Goal: Task Accomplishment & Management: Complete application form

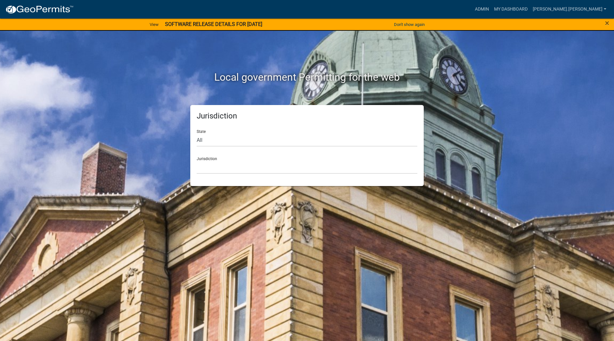
click at [513, 12] on div "Admin My Dashboard susan.hale Admin Account Logout" at bounding box center [344, 9] width 530 height 12
click at [492, 6] on link "Admin" at bounding box center [482, 9] width 19 height 12
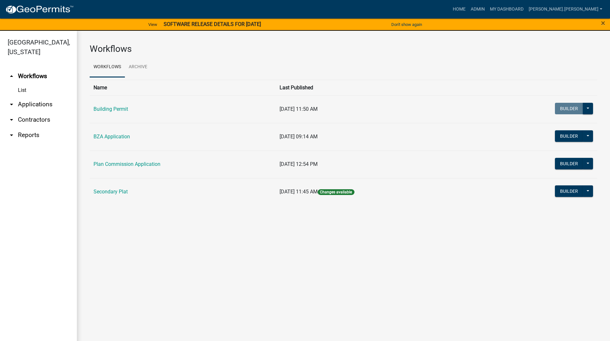
click at [33, 97] on link "arrow_drop_down Applications" at bounding box center [38, 104] width 77 height 15
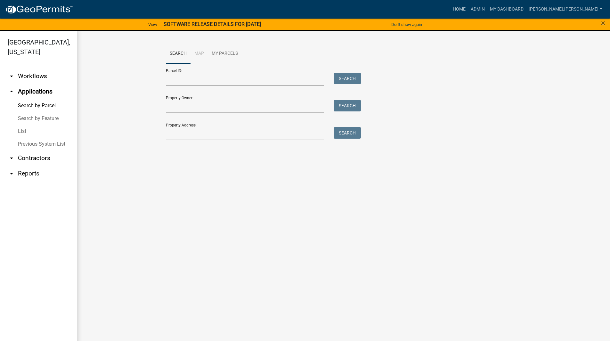
click at [27, 125] on link "List" at bounding box center [38, 131] width 77 height 13
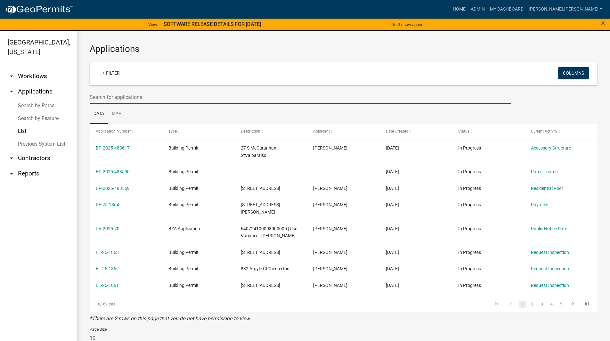
click at [133, 98] on input "text" at bounding box center [300, 97] width 421 height 13
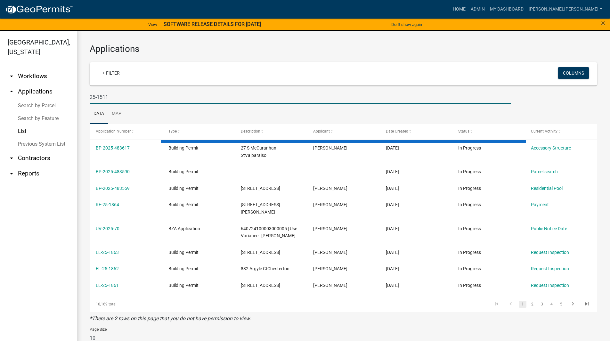
type input "25-1511"
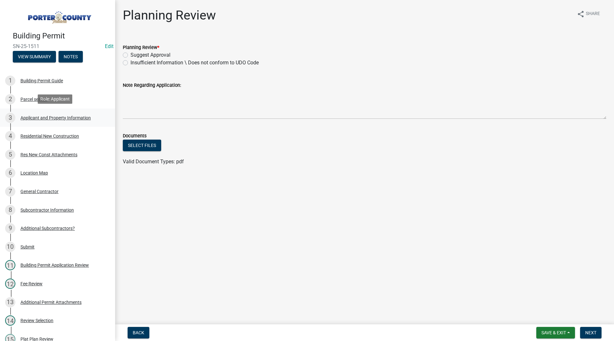
click at [49, 116] on div "Applicant and Property Information" at bounding box center [55, 118] width 70 height 4
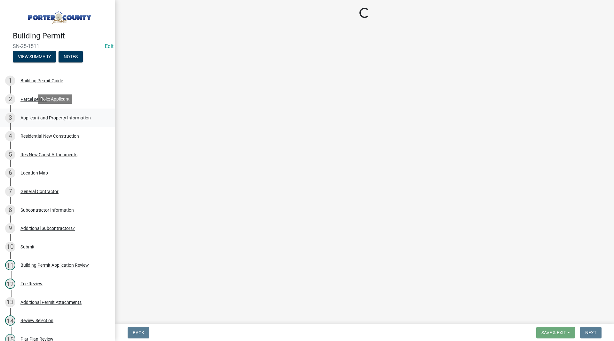
select select "dab8d744-4e32-40c1-942b-b7c1ea7347cb"
select select "98eaf159-fd62-4154-a418-d40256bb7a33"
select select "b0f6f87b-588c-48c3-b728-322303c6bafe"
select select "ea6751d4-6bf7-4a16-89ee-f7801ab82aa1"
select select "e2d1b1d7-ccc9-456b-9e96-e16306515997"
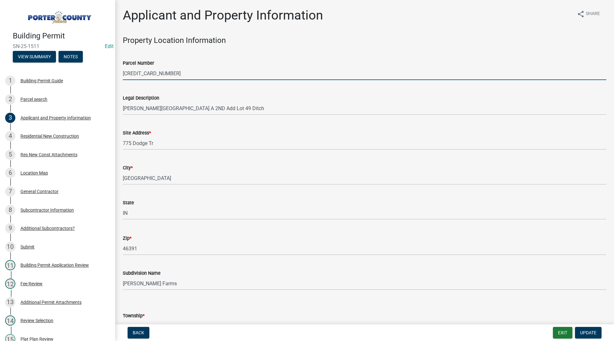
drag, startPoint x: 178, startPoint y: 71, endPoint x: 123, endPoint y: 80, distance: 55.4
click at [123, 80] on input "640726229014000005" at bounding box center [365, 73] width 484 height 13
click at [149, 89] on div "Legal Description Jackson Farm Sub Parc A 2ND Add Lot 49 Ditch" at bounding box center [365, 100] width 484 height 30
click at [155, 118] on wm-data-entity-input "Legal Description Jackson Farm Sub Parc A 2ND Add Lot 49 Ditch" at bounding box center [365, 102] width 484 height 35
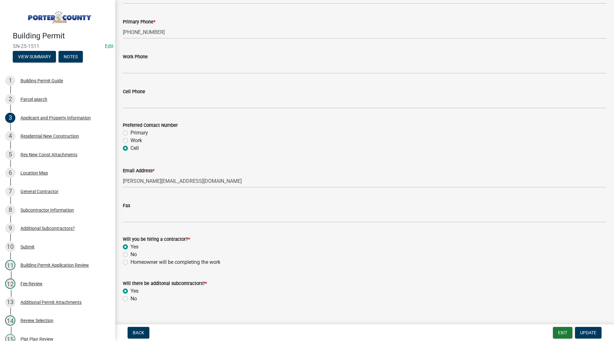
scroll to position [856, 0]
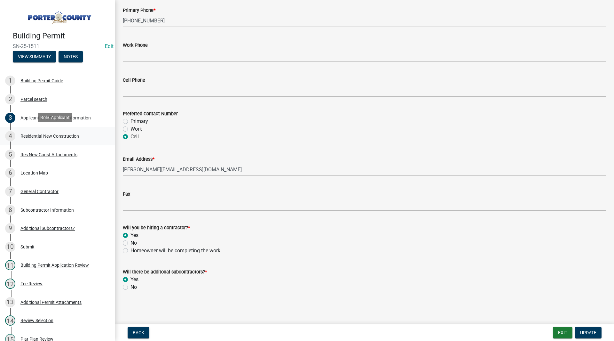
click at [62, 134] on div "Residential New Construction" at bounding box center [49, 136] width 59 height 4
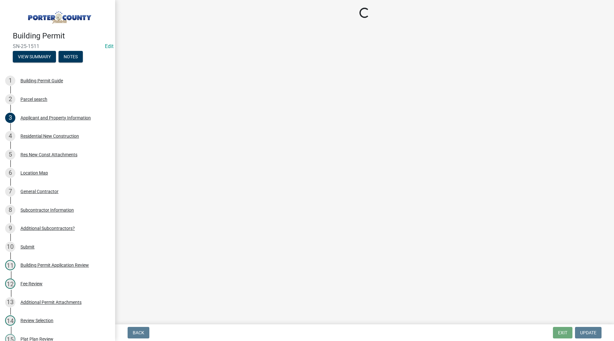
select select "9e518564-4428-4eb4-941b-0b1ac8082854"
select select "ac5c74af-6cd7-44c6-8b3b-d3d049808b18"
select select "b5a5c90e-8d72-4ffd-8079-af89c218e1ea"
select select "da227d29-566a-49e4-bd4b-3ce542f228e7"
select select "fb7c1b5d-c732-494d-9560-ca0fb17ec253"
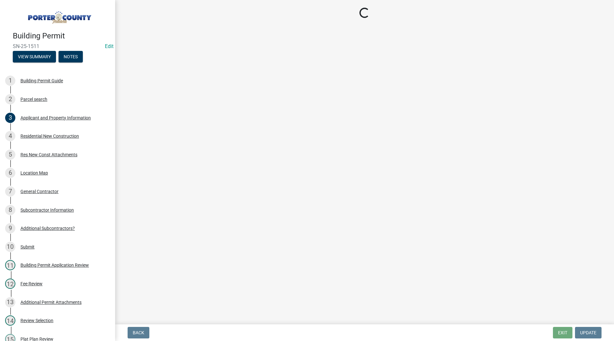
select select "a7554658-1ff0-4ba4-86bb-30b1109b1a56"
select select "bbae15df-4b7c-4889-a1a2-bdce83955e33"
select select "d3842ca8-a9b0-43e7-b24f-ba0c572b5ff6"
select select "50a44c09-eff3-49e6-b997-ff903361b5ac"
select select "71653642-ddb3-43c7-8707-56d19eb42a49"
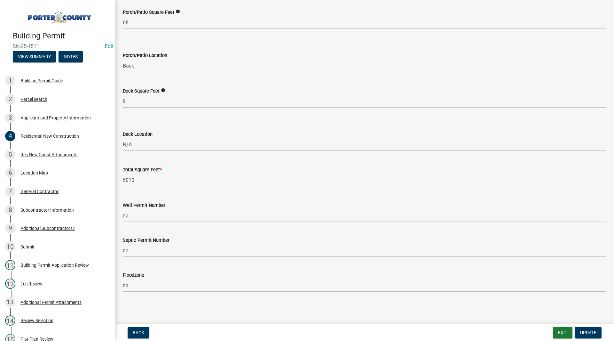
scroll to position [1655, 0]
click at [82, 156] on div "5 Res New Const Attachments" at bounding box center [55, 154] width 100 height 10
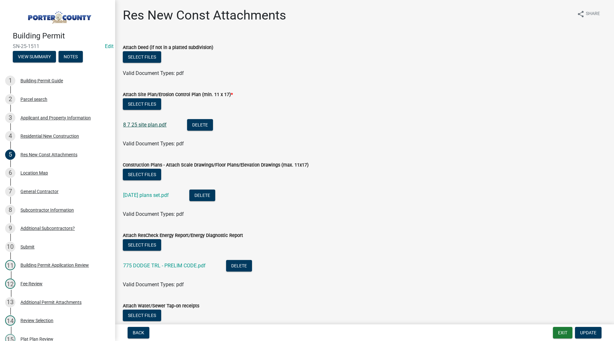
click at [141, 124] on link "8 7 25 site plan.pdf" at bounding box center [145, 125] width 44 height 6
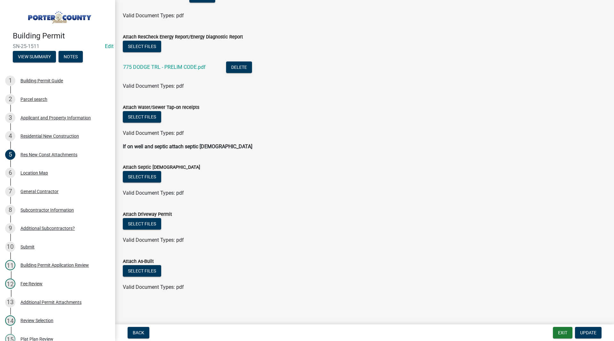
scroll to position [70, 0]
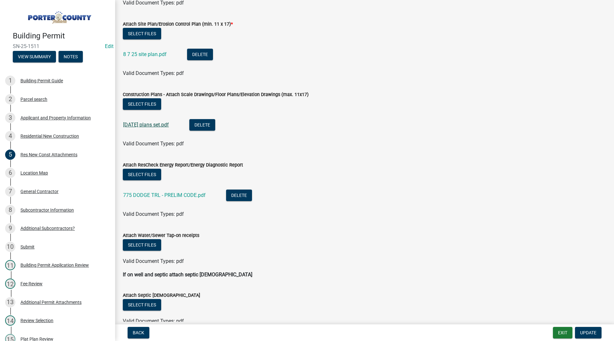
click at [158, 124] on link "7 3 2025 plans set.pdf" at bounding box center [146, 125] width 46 height 6
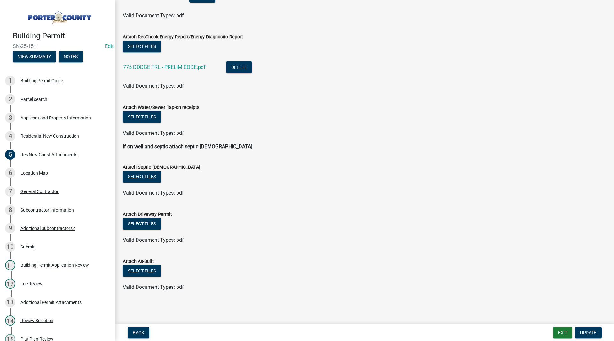
scroll to position [0, 0]
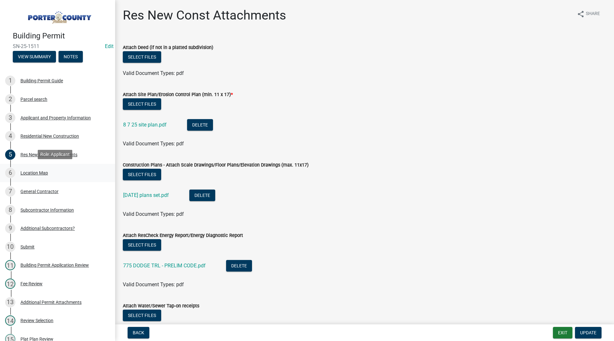
click at [29, 178] on link "6 Location Map" at bounding box center [57, 173] width 115 height 19
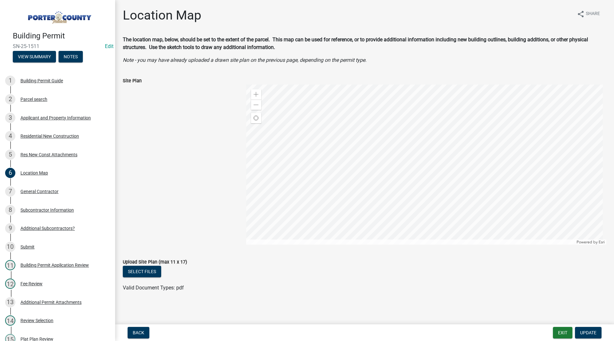
scroll to position [1, 0]
click at [53, 157] on div "5 Res New Const Attachments" at bounding box center [55, 154] width 100 height 10
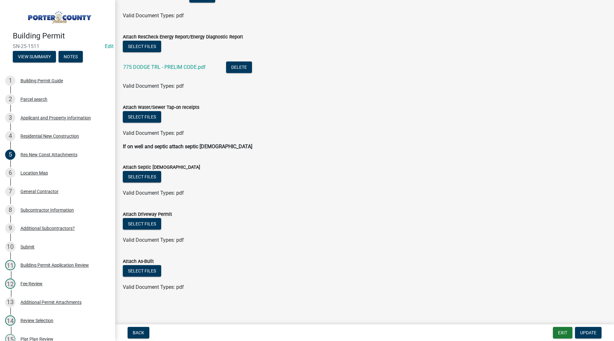
scroll to position [0, 0]
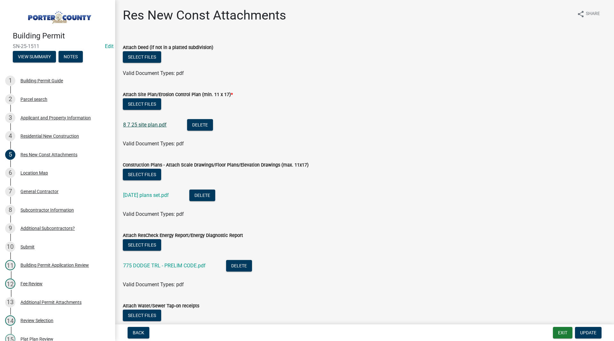
click at [157, 123] on link "8 7 25 site plan.pdf" at bounding box center [145, 125] width 44 height 6
click at [46, 120] on div "3 Applicant and Property Information" at bounding box center [55, 118] width 100 height 10
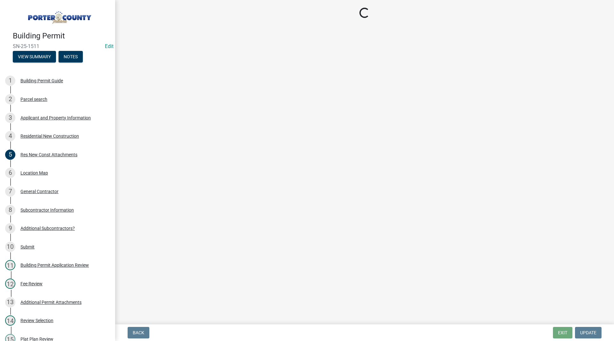
select select "dab8d744-4e32-40c1-942b-b7c1ea7347cb"
select select "98eaf159-fd62-4154-a418-d40256bb7a33"
select select "b0f6f87b-588c-48c3-b728-322303c6bafe"
select select "ea6751d4-6bf7-4a16-89ee-f7801ab82aa1"
select select "e2d1b1d7-ccc9-456b-9e96-e16306515997"
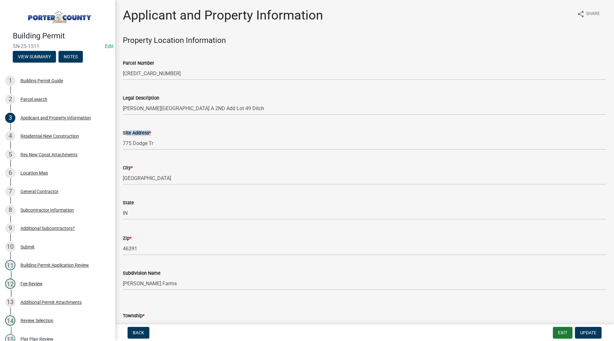
drag, startPoint x: 152, startPoint y: 134, endPoint x: 123, endPoint y: 132, distance: 29.5
click at [123, 132] on div "Site Address *" at bounding box center [365, 133] width 484 height 8
click at [123, 132] on label "Site Address *" at bounding box center [137, 133] width 28 height 4
click at [123, 137] on input "775 Dodge Tr" at bounding box center [365, 143] width 484 height 13
drag, startPoint x: 123, startPoint y: 132, endPoint x: 164, endPoint y: 137, distance: 41.9
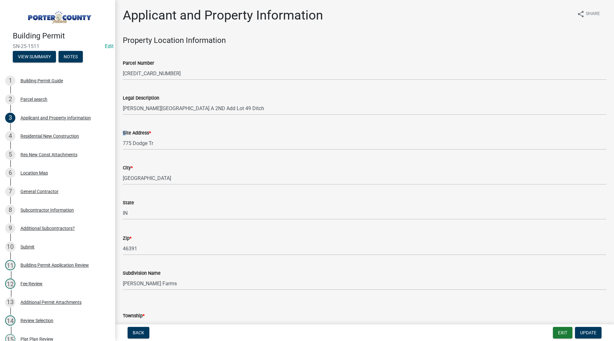
click at [164, 137] on form "Site Address * 775 Dodge Tr" at bounding box center [365, 139] width 484 height 21
click at [151, 133] on span "*" at bounding box center [150, 132] width 2 height 5
click at [151, 137] on input "775 Dodge Tr" at bounding box center [365, 143] width 484 height 13
click at [138, 158] on div "City * Westville" at bounding box center [365, 170] width 484 height 30
drag, startPoint x: 151, startPoint y: 132, endPoint x: 123, endPoint y: 133, distance: 28.2
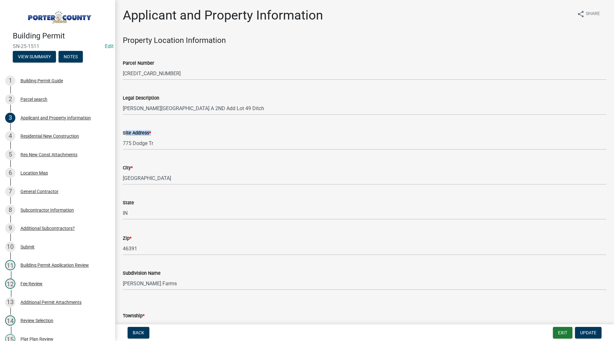
click at [123, 133] on label "Site Address *" at bounding box center [137, 133] width 28 height 4
click at [123, 137] on input "775 Dodge Tr" at bounding box center [365, 143] width 484 height 13
drag, startPoint x: 123, startPoint y: 133, endPoint x: 154, endPoint y: 136, distance: 30.9
click at [154, 136] on div "Site Address *" at bounding box center [365, 133] width 484 height 8
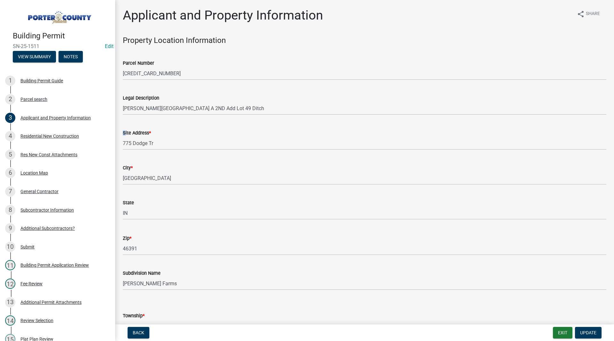
click at [153, 131] on div "Site Address *" at bounding box center [365, 133] width 484 height 8
drag, startPoint x: 152, startPoint y: 132, endPoint x: 124, endPoint y: 132, distance: 28.8
click at [124, 132] on div "Site Address *" at bounding box center [365, 133] width 484 height 8
click at [124, 132] on label "Site Address *" at bounding box center [137, 133] width 28 height 4
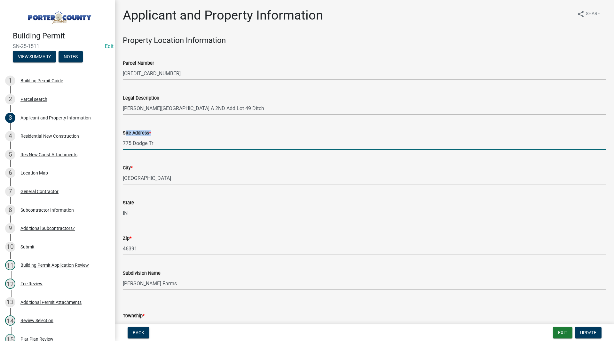
click at [124, 137] on input "775 Dodge Tr" at bounding box center [365, 143] width 484 height 13
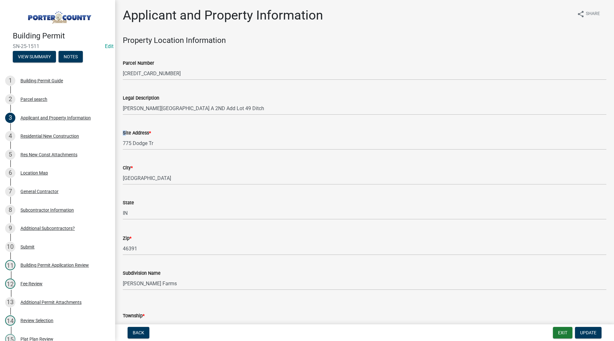
drag, startPoint x: 124, startPoint y: 132, endPoint x: 151, endPoint y: 135, distance: 27.6
click at [151, 135] on label "Site Address *" at bounding box center [137, 133] width 28 height 4
click at [151, 137] on input "775 Dodge Tr" at bounding box center [365, 143] width 484 height 13
click at [153, 131] on div "Site Address *" at bounding box center [365, 133] width 484 height 8
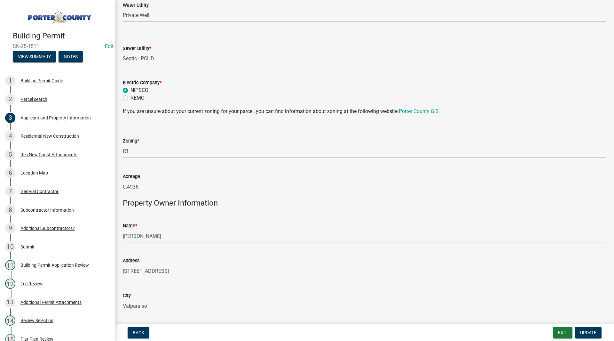
scroll to position [344, 0]
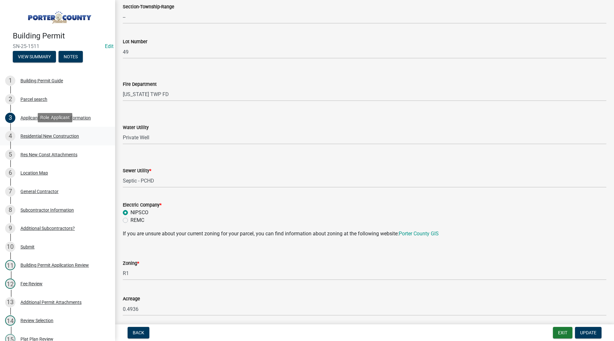
click at [82, 138] on div "4 Residential New Construction" at bounding box center [55, 136] width 100 height 10
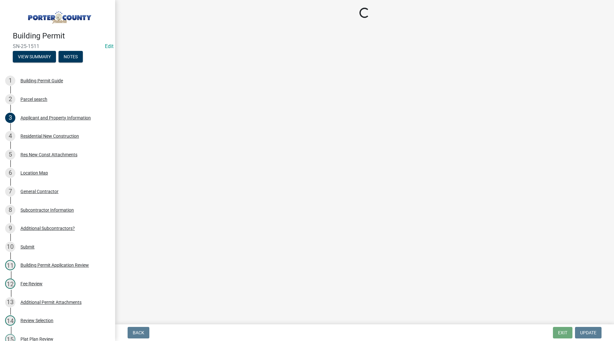
select select "9e518564-4428-4eb4-941b-0b1ac8082854"
select select "ac5c74af-6cd7-44c6-8b3b-d3d049808b18"
select select "b5a5c90e-8d72-4ffd-8079-af89c218e1ea"
select select "da227d29-566a-49e4-bd4b-3ce542f228e7"
select select "fb7c1b5d-c732-494d-9560-ca0fb17ec253"
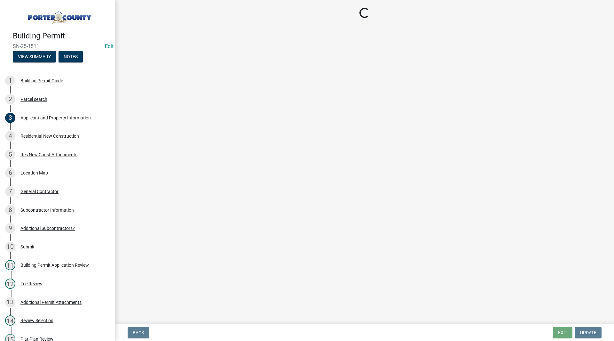
select select "a7554658-1ff0-4ba4-86bb-30b1109b1a56"
select select "bbae15df-4b7c-4889-a1a2-bdce83955e33"
select select "d3842ca8-a9b0-43e7-b24f-ba0c572b5ff6"
select select "50a44c09-eff3-49e6-b997-ff903361b5ac"
select select "71653642-ddb3-43c7-8707-56d19eb42a49"
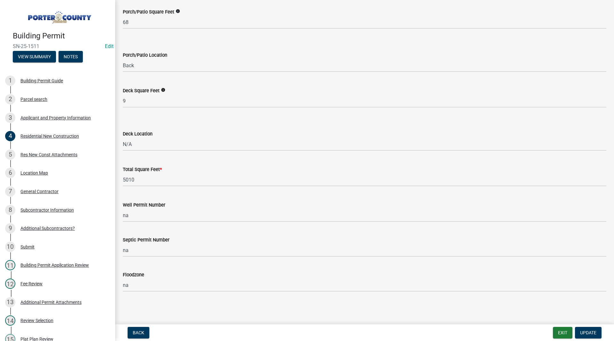
click at [180, 155] on wm-data-entity-input "Deck Location Select Item... N/A Front Back" at bounding box center [365, 134] width 484 height 43
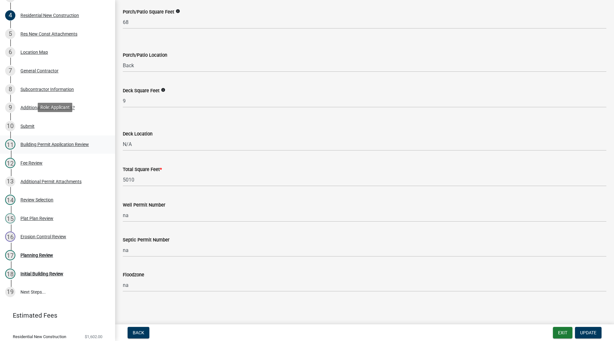
scroll to position [128, 0]
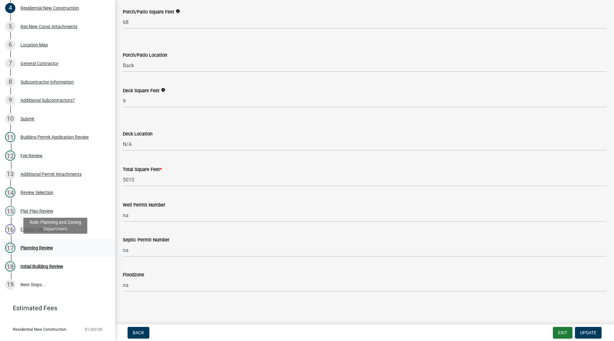
click at [30, 245] on div "Planning Review" at bounding box center [36, 247] width 33 height 4
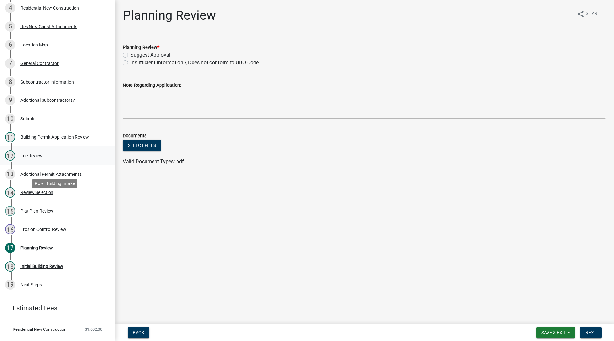
scroll to position [0, 0]
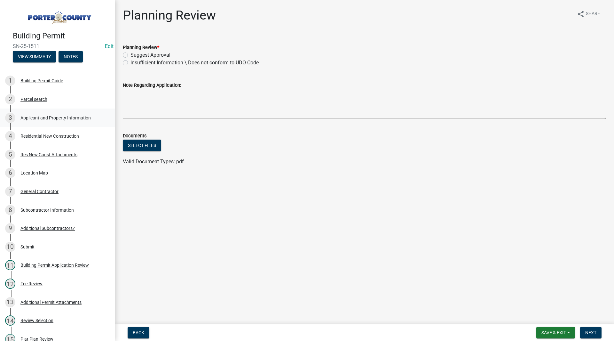
click at [48, 118] on div "Applicant and Property Information" at bounding box center [55, 118] width 70 height 4
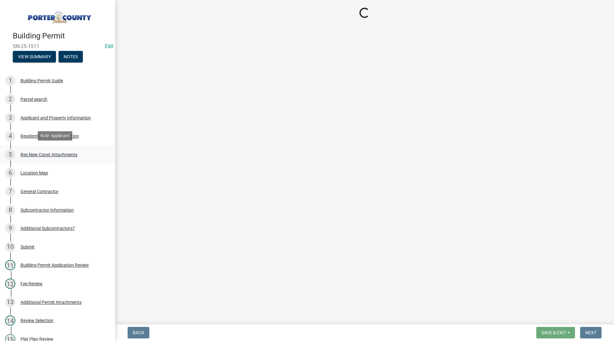
select select "dab8d744-4e32-40c1-942b-b7c1ea7347cb"
select select "98eaf159-fd62-4154-a418-d40256bb7a33"
select select "b0f6f87b-588c-48c3-b728-322303c6bafe"
select select "ea6751d4-6bf7-4a16-89ee-f7801ab82aa1"
select select "e2d1b1d7-ccc9-456b-9e96-e16306515997"
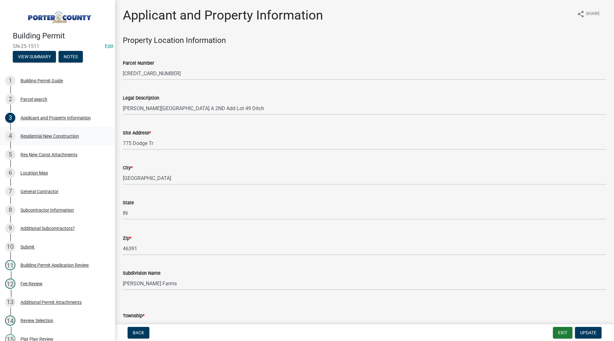
click at [39, 138] on div "4 Residential New Construction" at bounding box center [55, 136] width 100 height 10
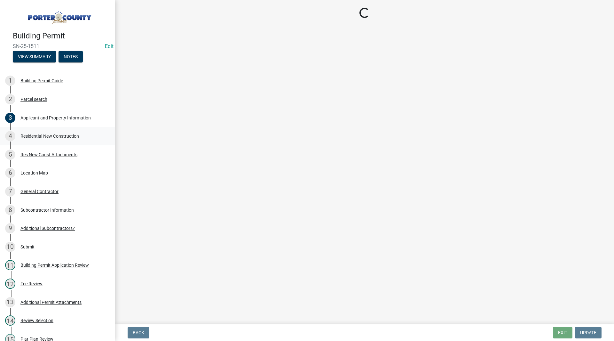
select select "9e518564-4428-4eb4-941b-0b1ac8082854"
select select "ac5c74af-6cd7-44c6-8b3b-d3d049808b18"
select select "b5a5c90e-8d72-4ffd-8079-af89c218e1ea"
select select "da227d29-566a-49e4-bd4b-3ce542f228e7"
select select "fb7c1b5d-c732-494d-9560-ca0fb17ec253"
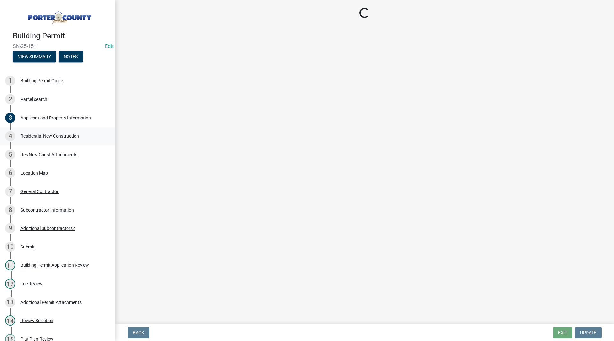
select select "a7554658-1ff0-4ba4-86bb-30b1109b1a56"
select select "bbae15df-4b7c-4889-a1a2-bdce83955e33"
select select "d3842ca8-a9b0-43e7-b24f-ba0c572b5ff6"
select select "50a44c09-eff3-49e6-b997-ff903361b5ac"
select select "71653642-ddb3-43c7-8707-56d19eb42a49"
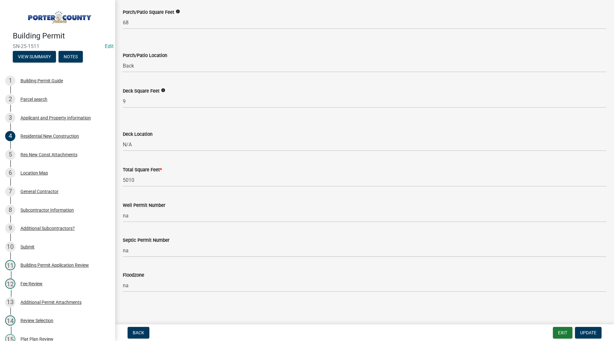
scroll to position [1655, 0]
click at [49, 161] on link "5 Res New Const Attachments" at bounding box center [57, 154] width 115 height 19
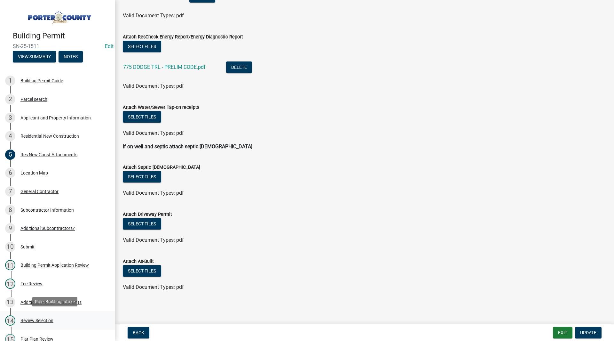
scroll to position [128, 0]
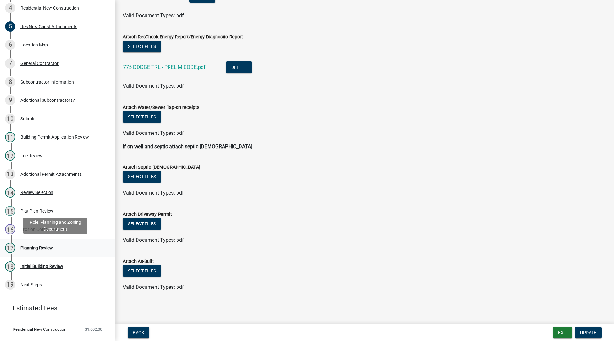
click at [42, 250] on div "17 Planning Review" at bounding box center [55, 248] width 100 height 10
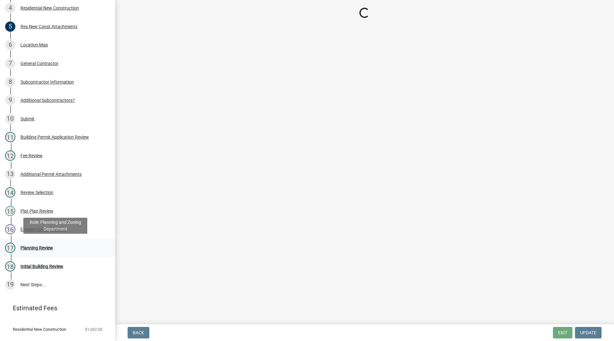
scroll to position [0, 0]
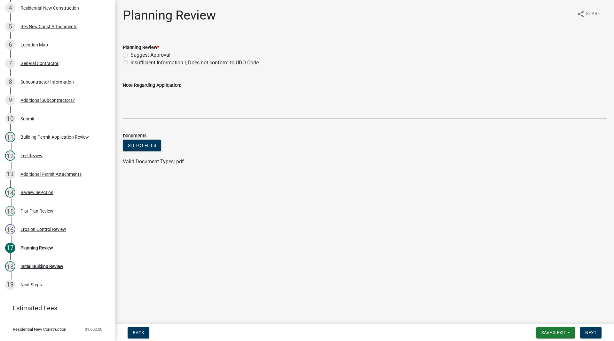
click at [155, 53] on label "Suggest Approval" at bounding box center [151, 55] width 40 height 8
click at [135, 53] on input "Suggest Approval" at bounding box center [133, 53] width 4 height 4
radio input "true"
click at [587, 331] on span "Next" at bounding box center [591, 332] width 11 height 5
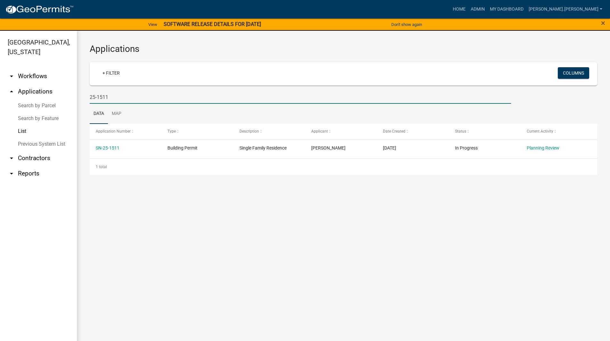
drag, startPoint x: 153, startPoint y: 101, endPoint x: -48, endPoint y: 94, distance: 201.7
click at [0, 94] on html "Internet Explorer does NOT work with GeoPermits. Get a new browser for more sec…" at bounding box center [305, 170] width 610 height 341
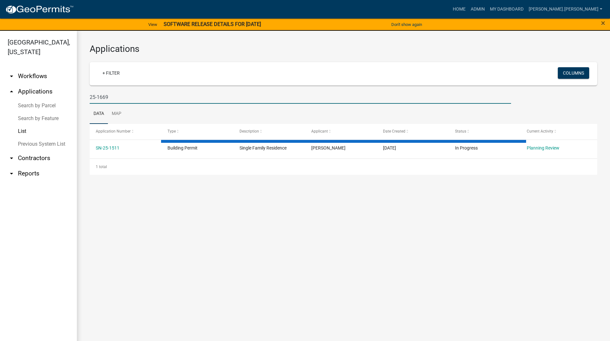
type input "25-1669"
click at [85, 86] on div "Applications + Filter Columns 25-1669 Data Map Application Number Type Descript…" at bounding box center [343, 109] width 533 height 157
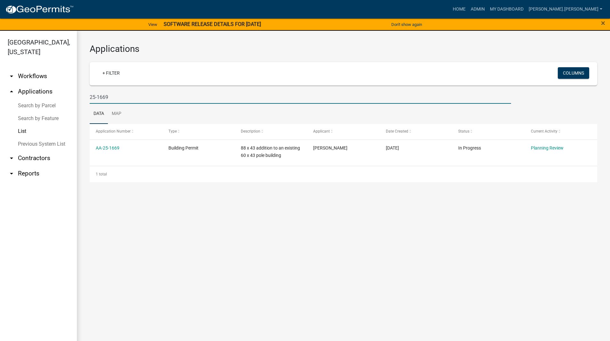
drag, startPoint x: 111, startPoint y: 100, endPoint x: 71, endPoint y: 102, distance: 40.1
click at [71, 102] on div "Porter County, Indiana arrow_drop_down Workflows List arrow_drop_up Application…" at bounding box center [305, 190] width 610 height 318
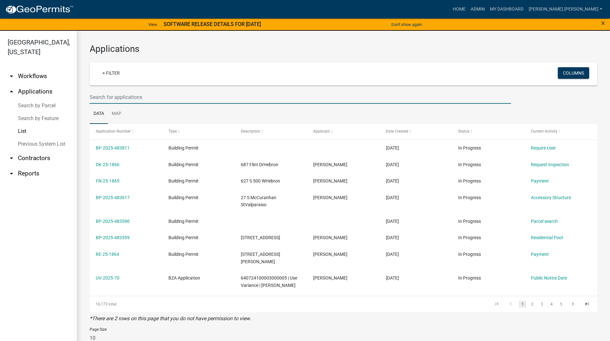
click at [313, 99] on input "text" at bounding box center [300, 97] width 421 height 13
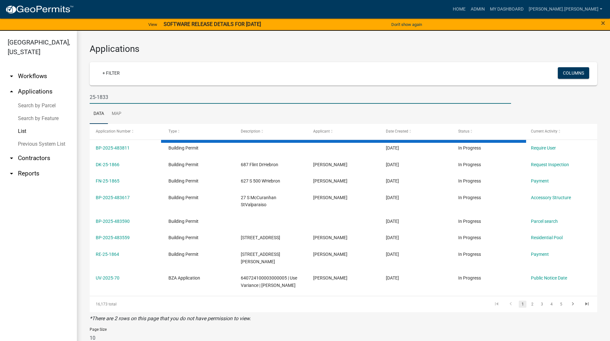
type input "25-1833"
click at [131, 108] on ul "Data Map" at bounding box center [343, 114] width 507 height 20
click at [131, 96] on input "25-1833" at bounding box center [300, 97] width 421 height 13
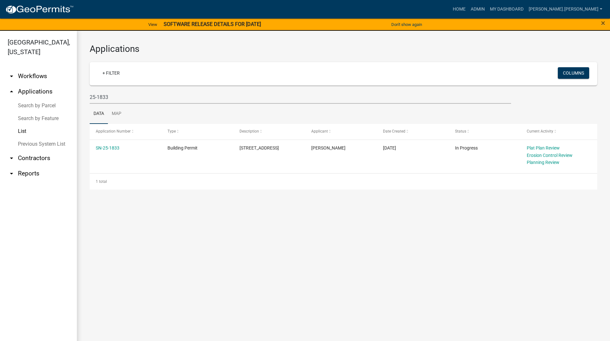
click at [87, 85] on div "Applications + Filter Columns 25-1833 Data Map Application Number Type Descript…" at bounding box center [343, 116] width 533 height 171
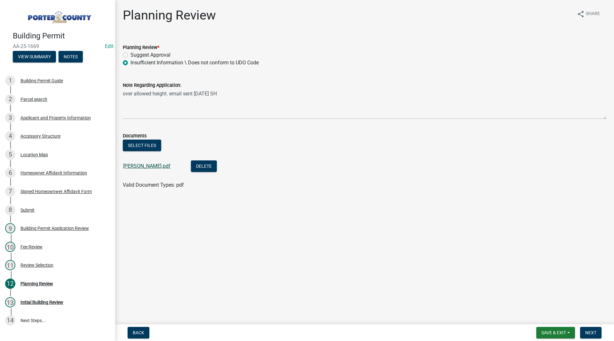
click at [132, 166] on link "[PERSON_NAME].pdf" at bounding box center [146, 166] width 47 height 6
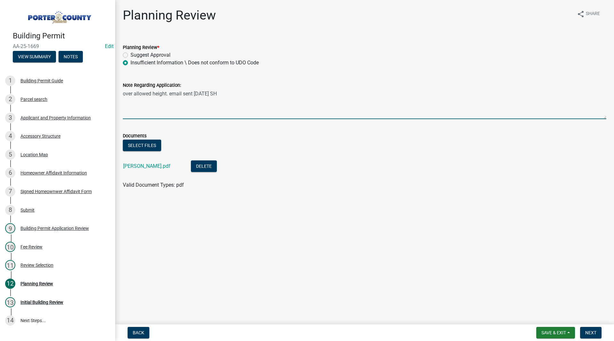
click at [249, 96] on textarea "over allowed height. email sent 9/11/2025 SH" at bounding box center [365, 104] width 484 height 30
type textarea "over allowed height. email sent [DATE] SH. new plans reflect 19' H. Acceptable …"
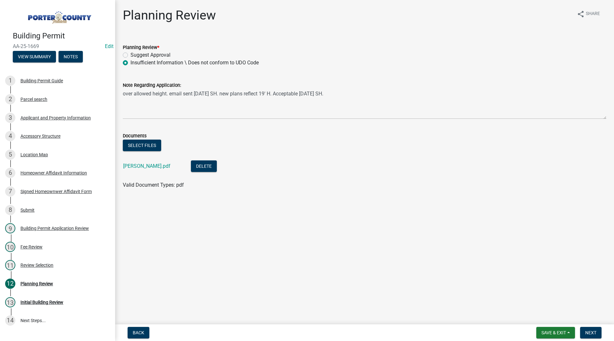
click at [160, 56] on label "Suggest Approval" at bounding box center [151, 55] width 40 height 8
click at [135, 55] on input "Suggest Approval" at bounding box center [133, 53] width 4 height 4
radio input "true"
click at [586, 333] on span "Next" at bounding box center [591, 332] width 11 height 5
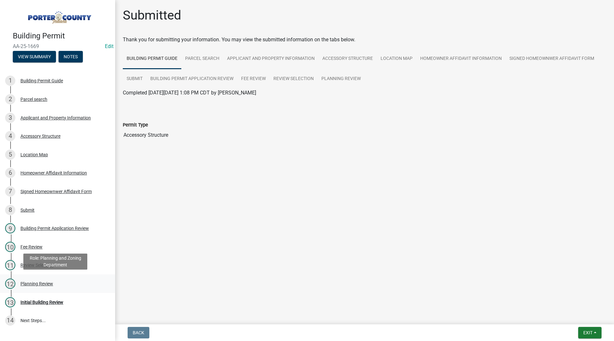
click at [34, 279] on div "12 Planning Review" at bounding box center [55, 283] width 100 height 10
